Goal: Find contact information: Obtain details needed to contact an individual or organization

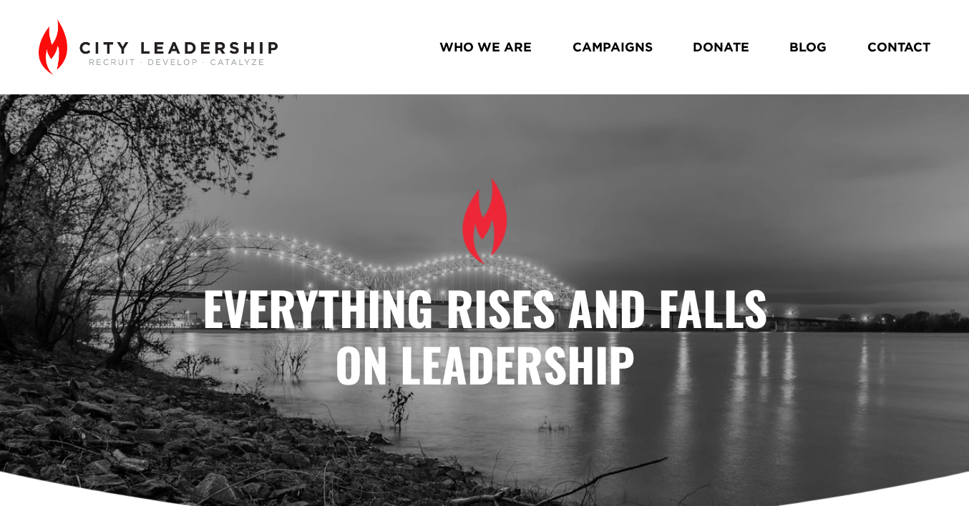
click at [465, 44] on link "WHO WE ARE" at bounding box center [485, 46] width 92 height 25
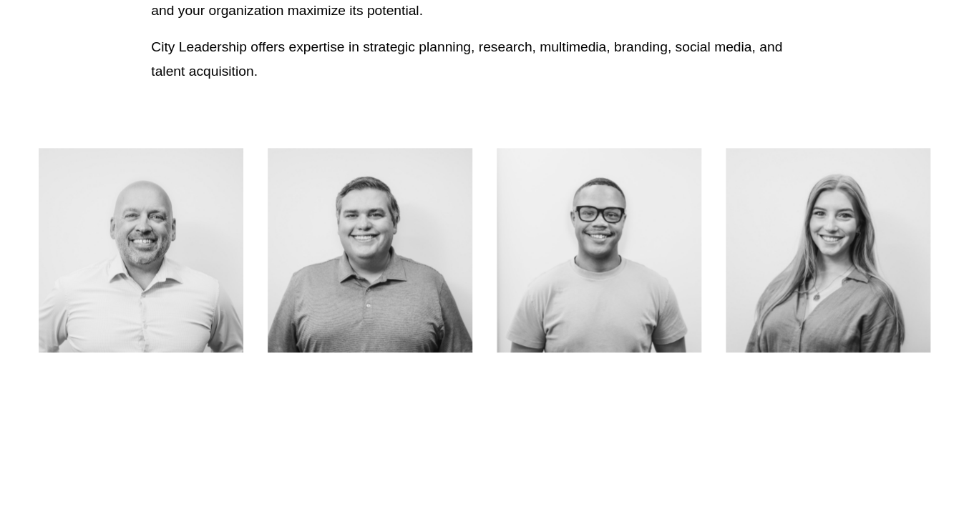
scroll to position [529, 0]
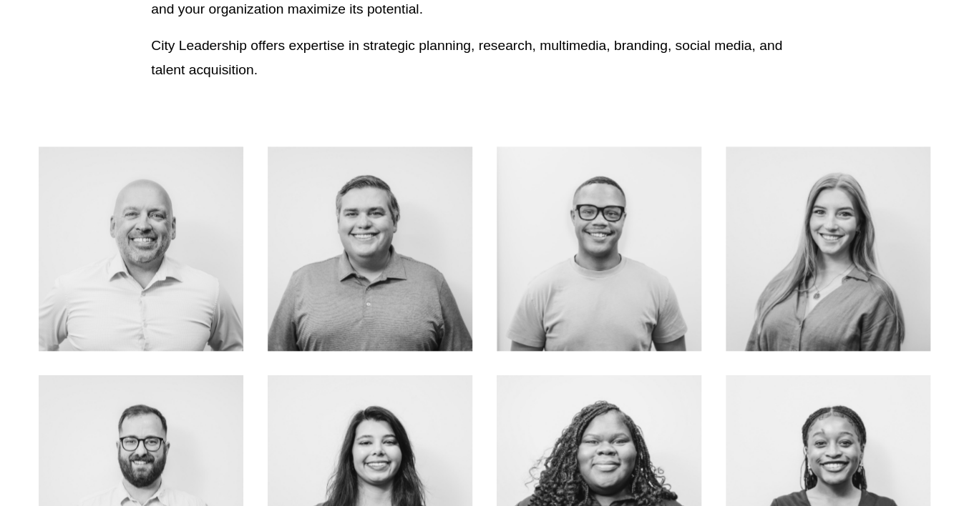
click at [158, 290] on link "About Me" at bounding box center [141, 279] width 114 height 38
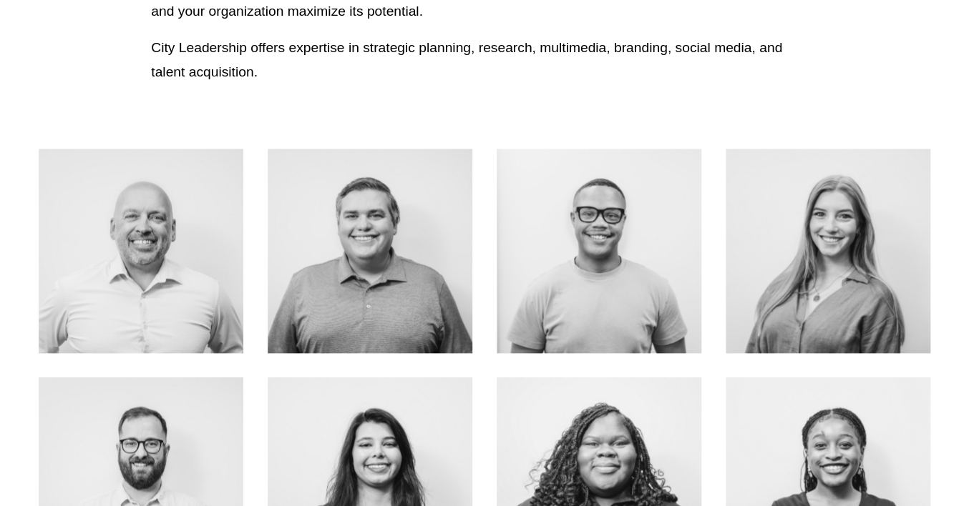
scroll to position [273, 0]
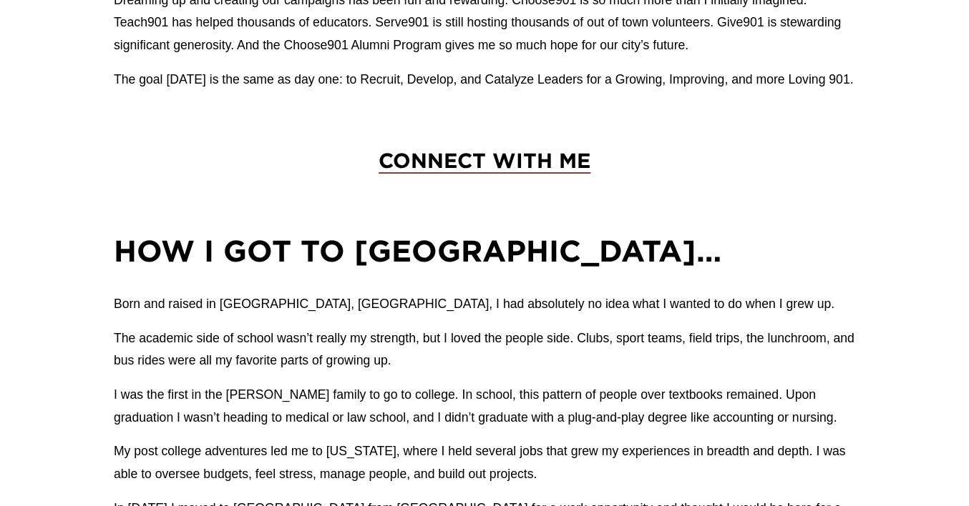
scroll to position [780, 0]
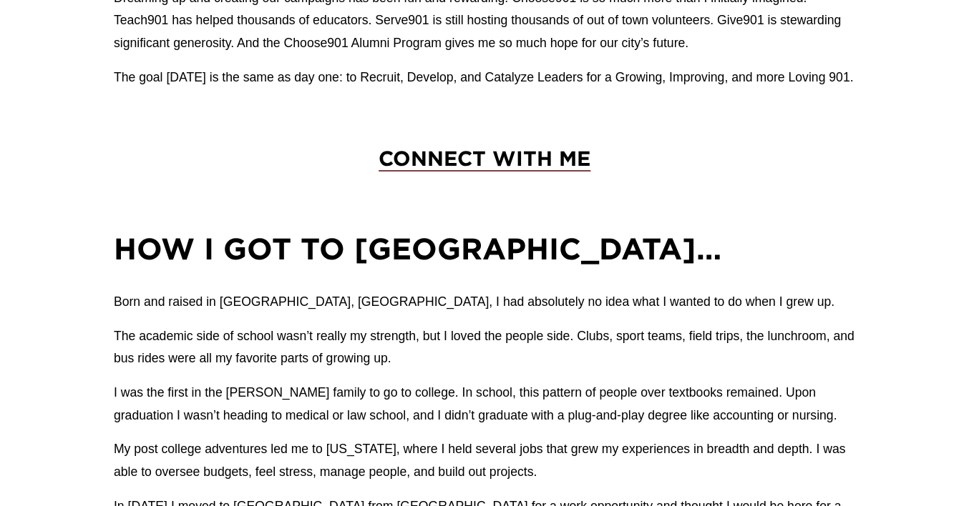
click at [464, 152] on span "CONNECT WITH ME" at bounding box center [484, 158] width 212 height 23
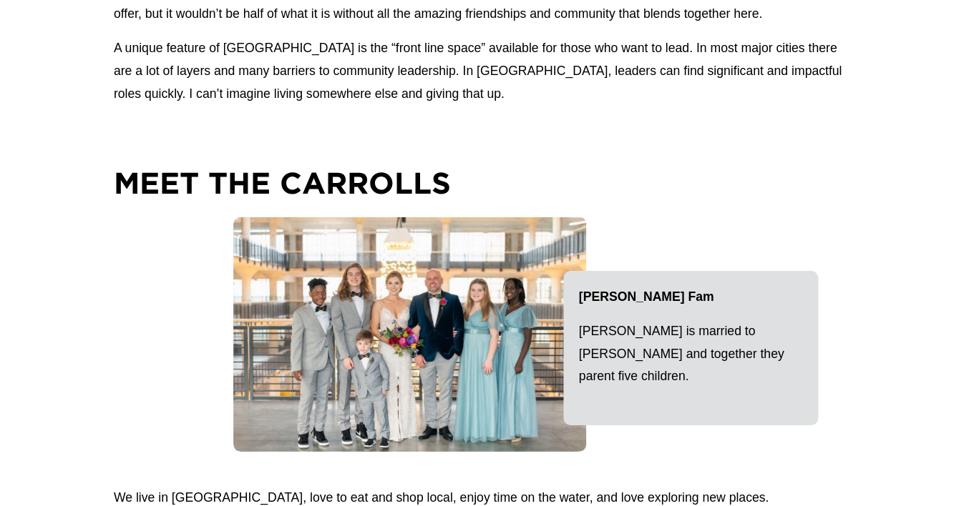
scroll to position [1577, 0]
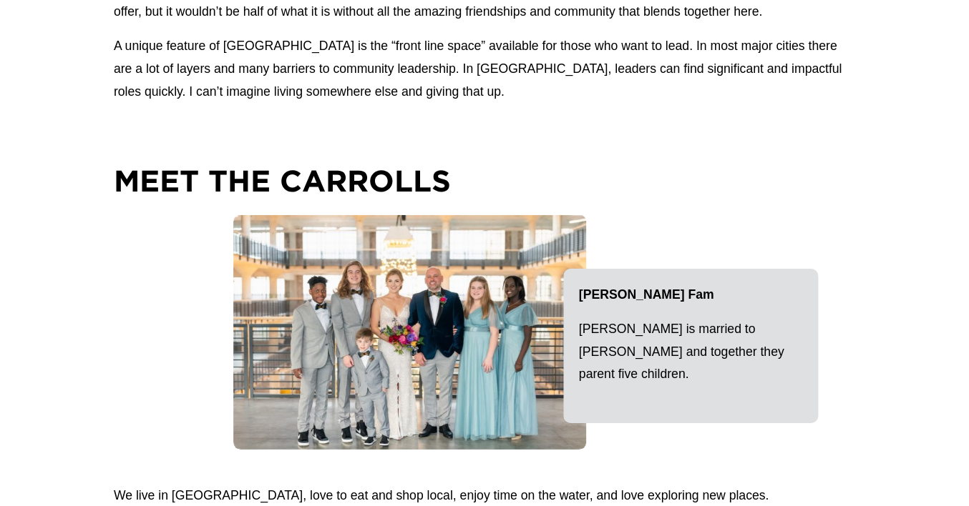
click at [875, 236] on div "How I got to Memphis… Born and raised in Murfreesboro, TN, I had absolutely no …" at bounding box center [484, 35] width 969 height 1208
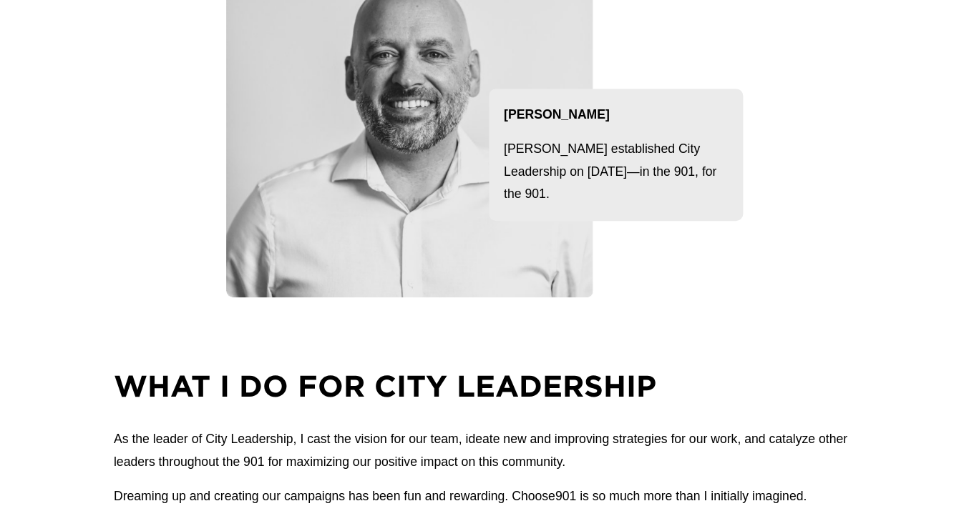
scroll to position [230, 0]
